Goal: Information Seeking & Learning: Learn about a topic

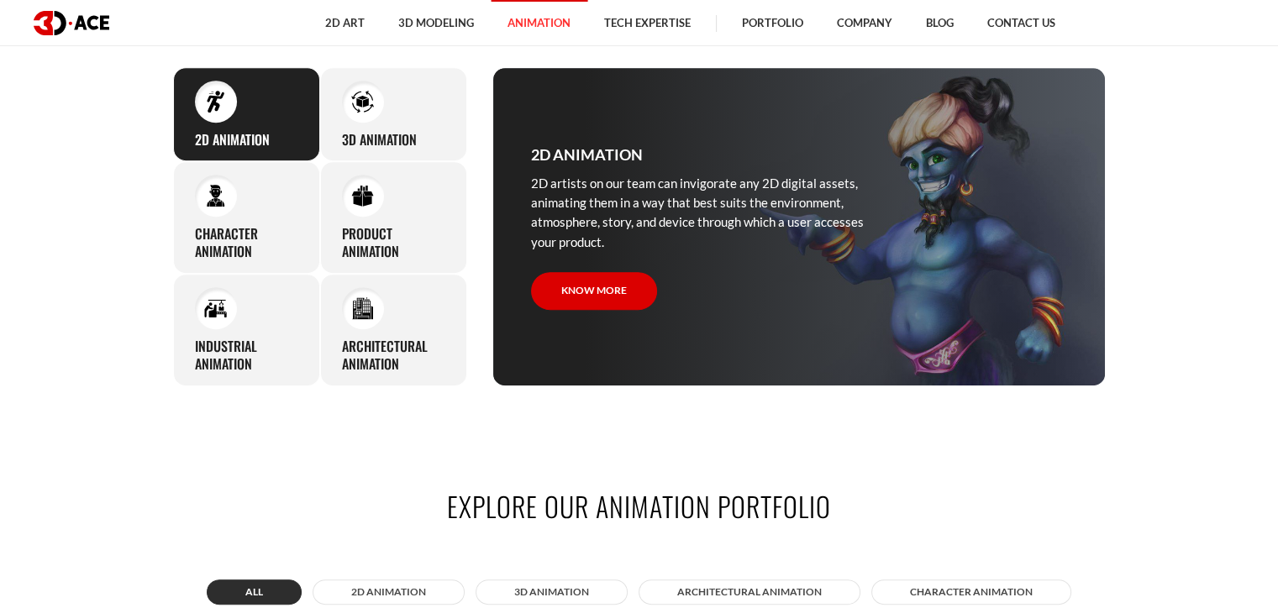
scroll to position [756, 0]
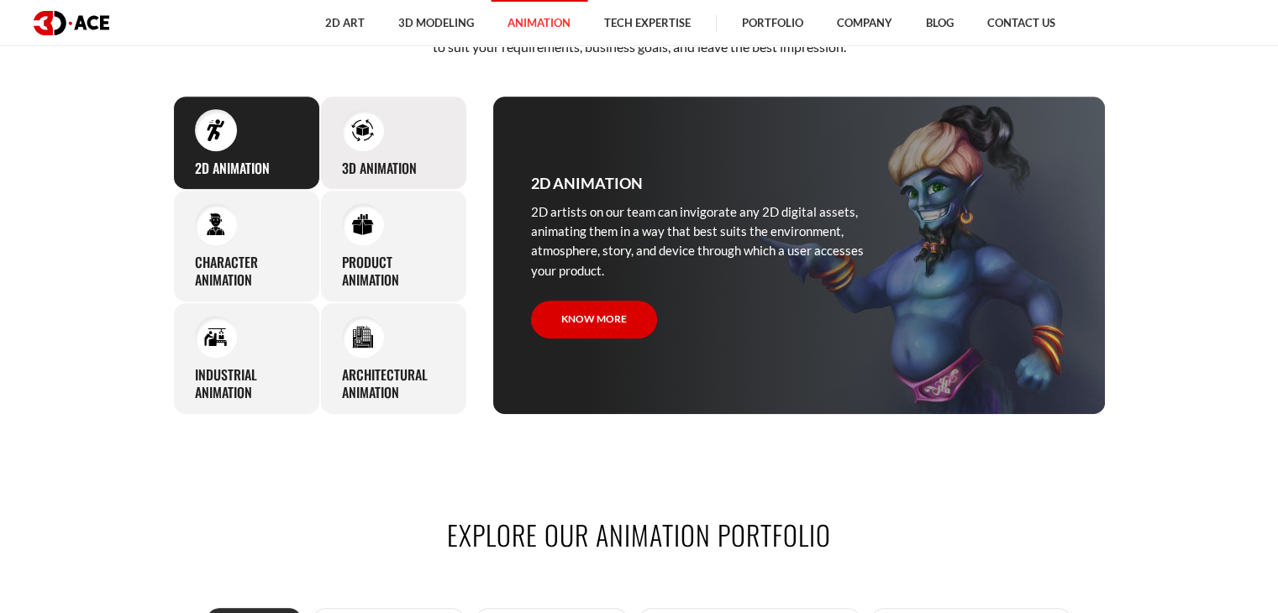
click at [438, 145] on div "3D Animation Regardless of your product’s type, whether an application or game,…" at bounding box center [393, 143] width 147 height 95
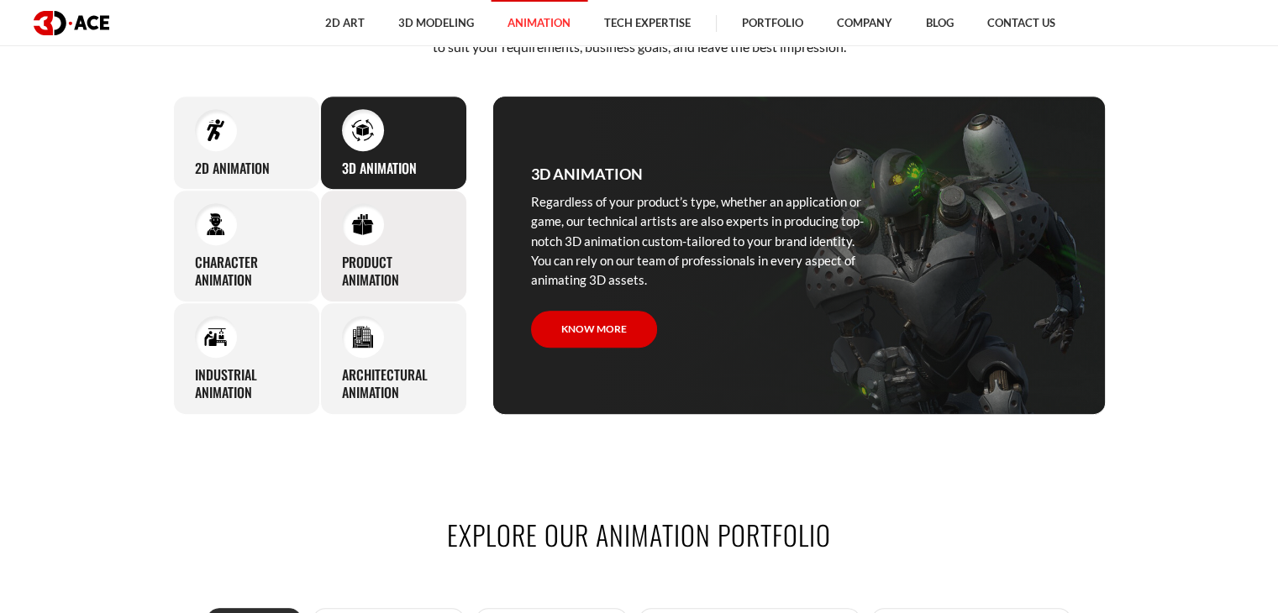
click at [435, 261] on h3 "Product animation" at bounding box center [393, 271] width 103 height 35
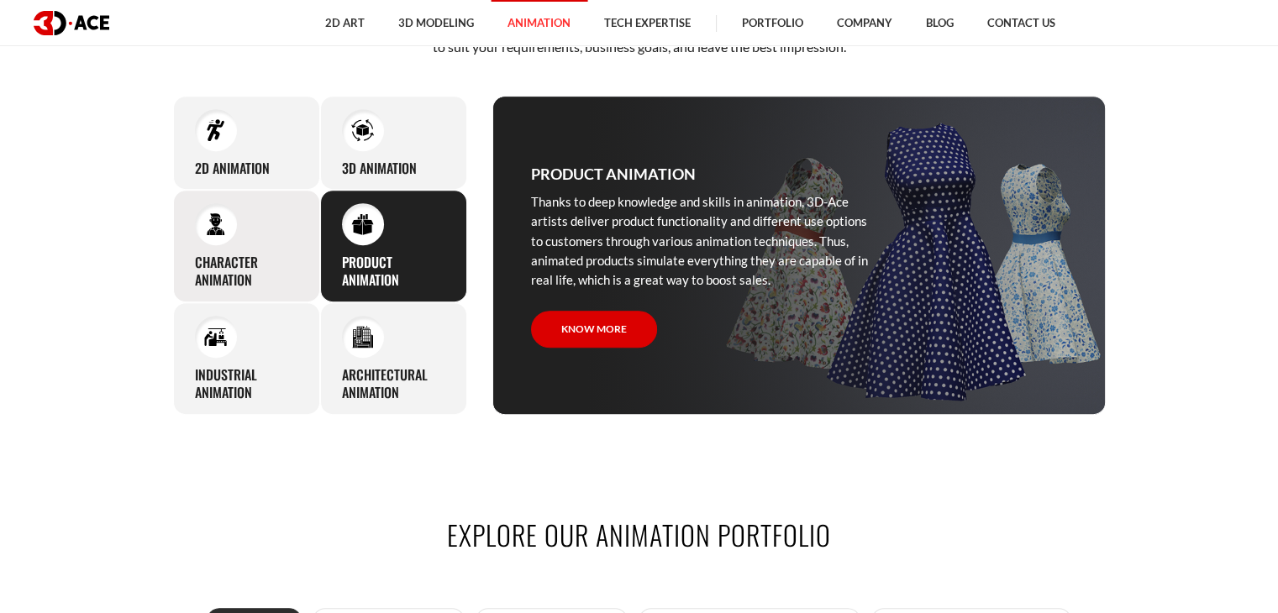
click at [282, 250] on div "Character animation 3D-Ace artists bring characters to life through various ani…" at bounding box center [246, 246] width 147 height 113
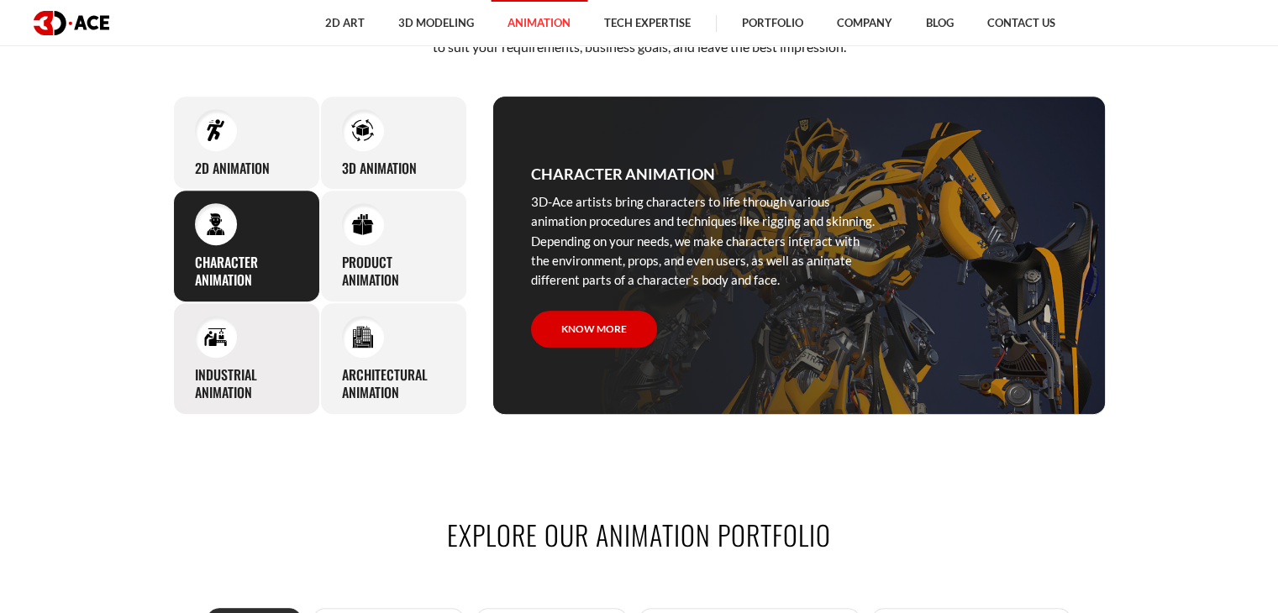
click at [277, 395] on h3 "Industrial animation" at bounding box center [246, 383] width 103 height 35
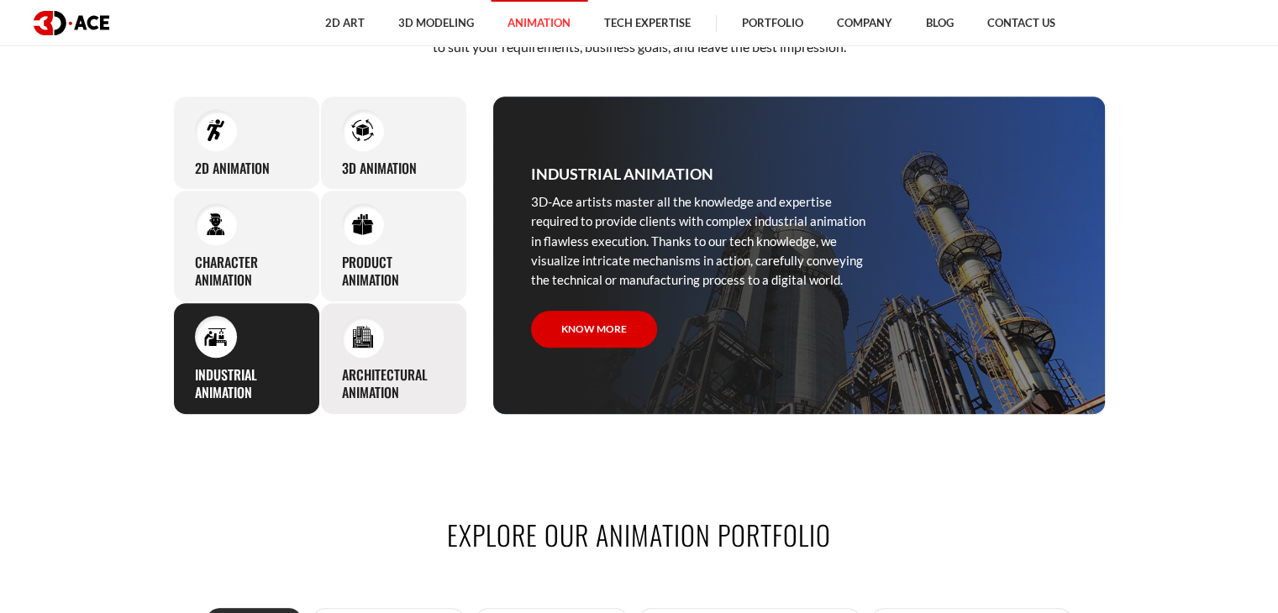
click at [456, 357] on div "Architectural animation We are ready to cover walkthrough development and archi…" at bounding box center [393, 359] width 147 height 113
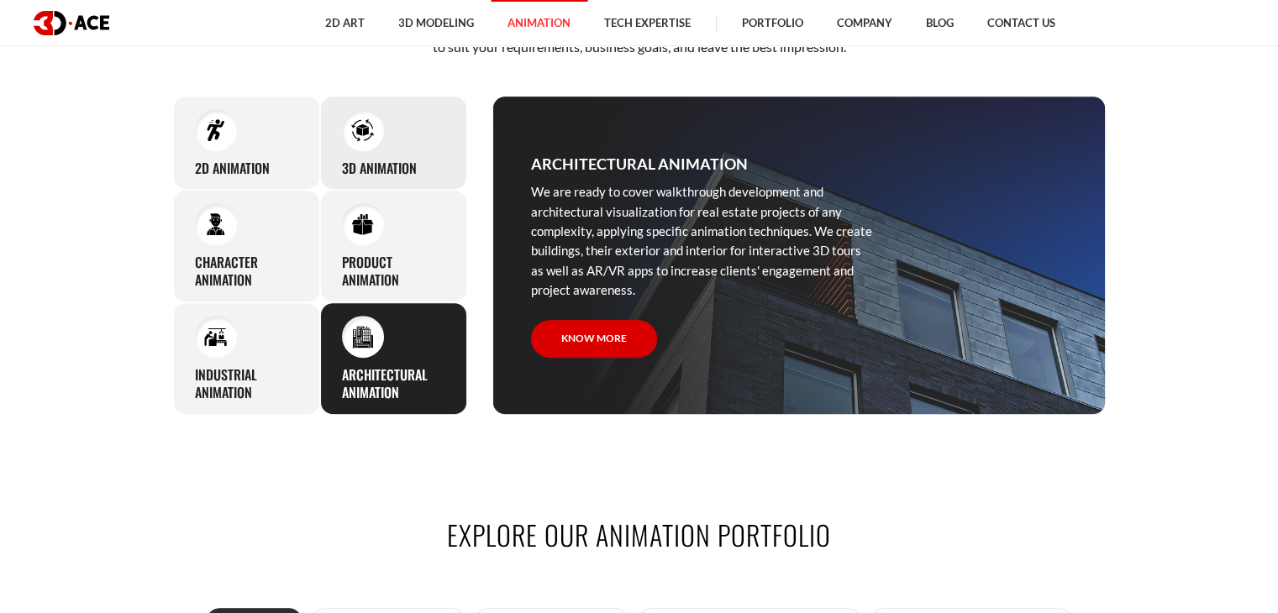
click at [430, 133] on div "3D Animation Regardless of your product’s type, whether an application or game,…" at bounding box center [393, 143] width 147 height 95
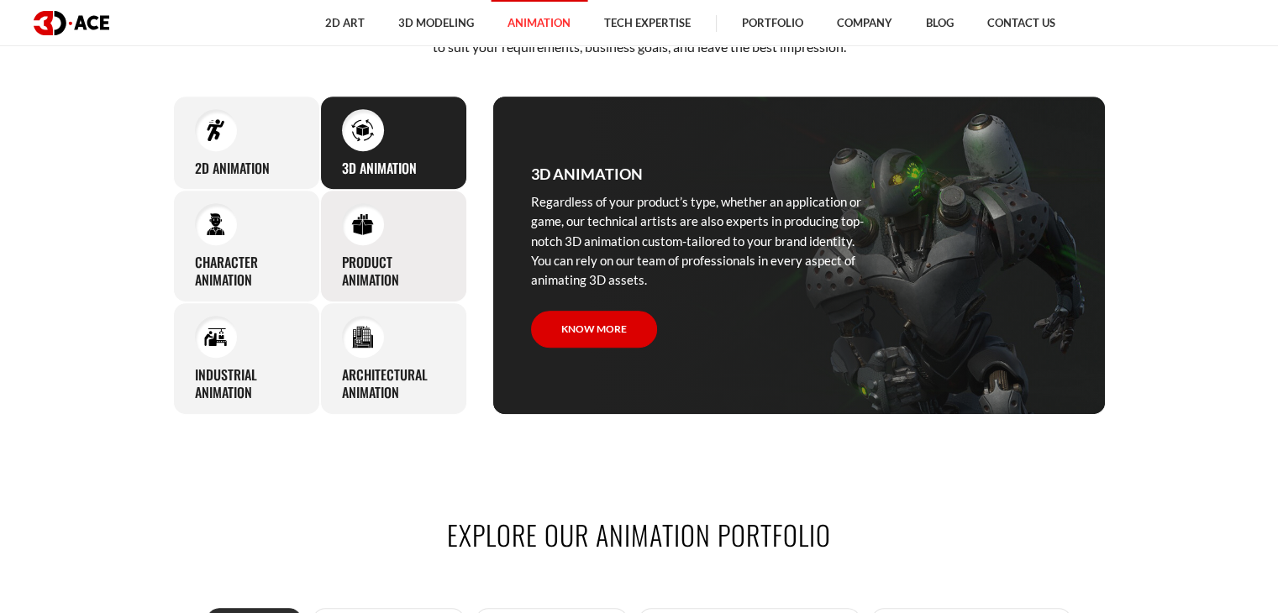
click at [427, 244] on div "Product animation Thanks to deep knowledge and skills in animation, 3D-Ace arti…" at bounding box center [393, 246] width 147 height 113
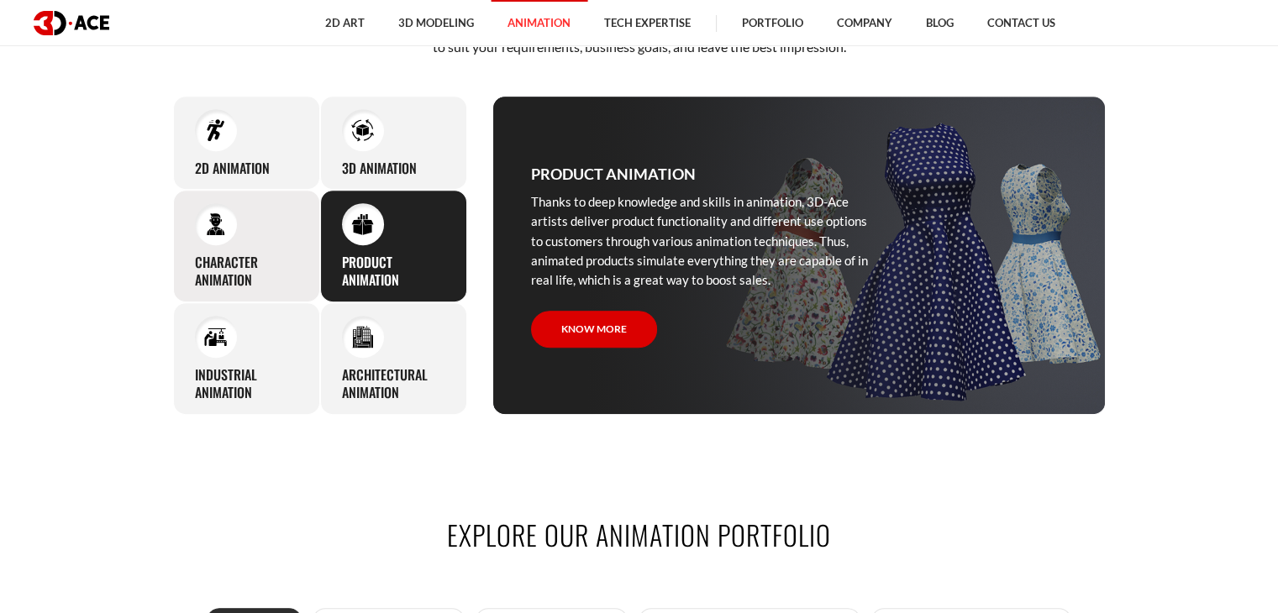
click at [289, 242] on div "Character animation 3D-Ace artists bring characters to life through various ani…" at bounding box center [246, 246] width 147 height 113
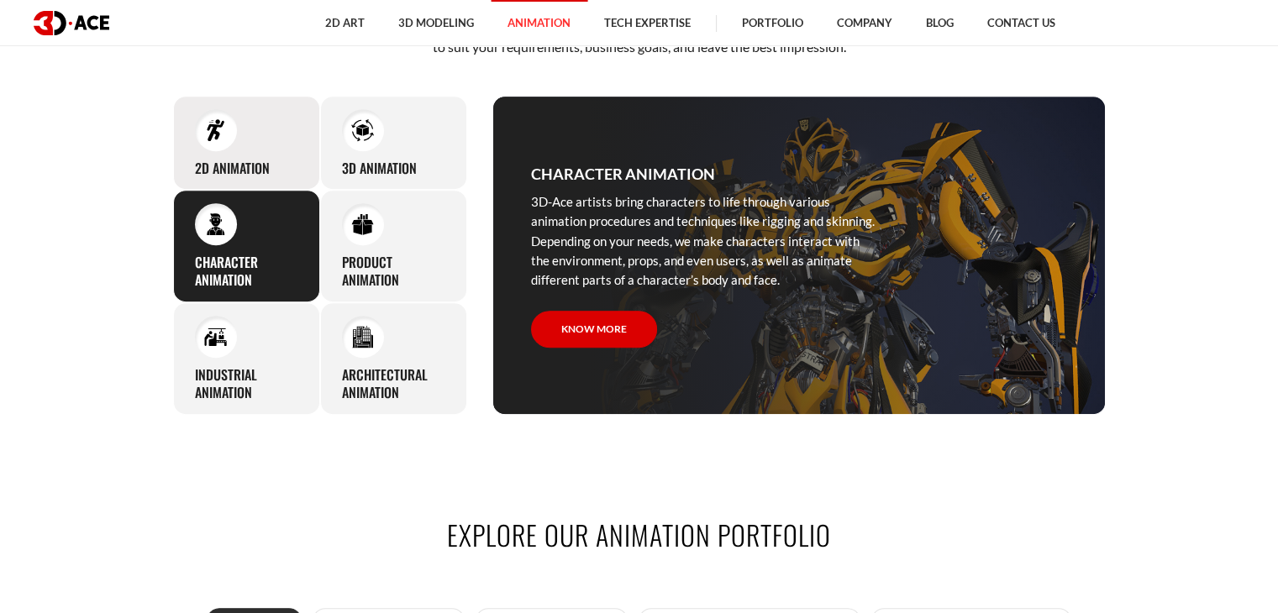
click at [279, 136] on div "2D Animation 2D artists on our team can invigorate any 2D digital assets, anima…" at bounding box center [246, 143] width 147 height 95
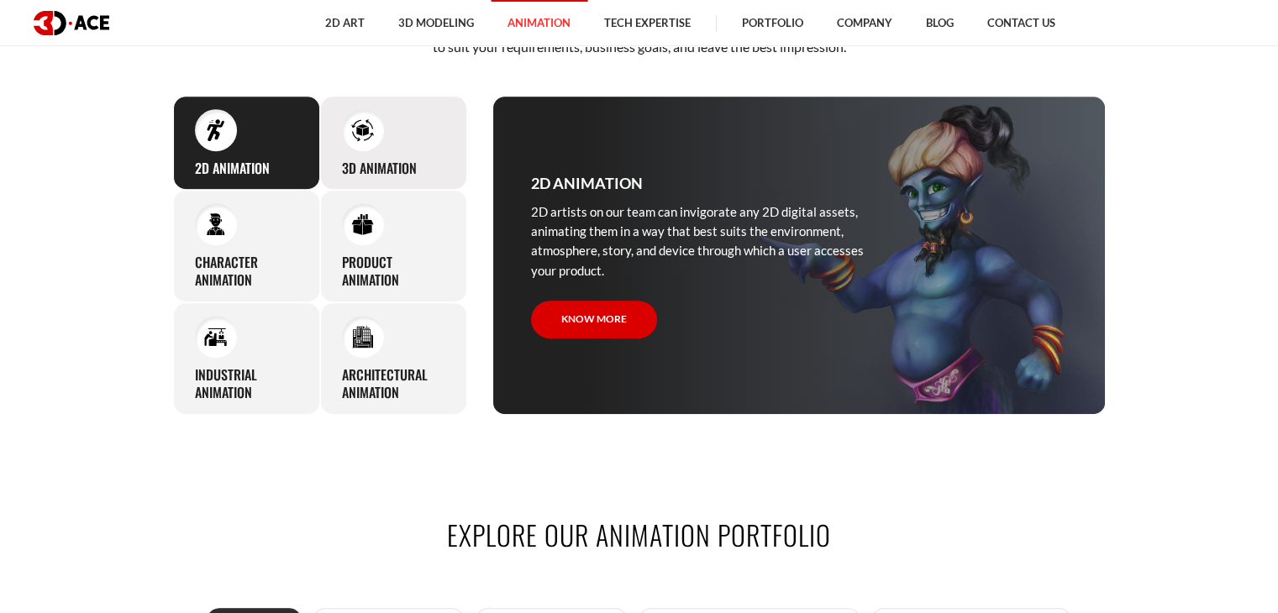
click at [461, 147] on div "3D Animation Regardless of your product’s type, whether an application or game,…" at bounding box center [393, 143] width 147 height 95
